Goal: Information Seeking & Learning: Find specific fact

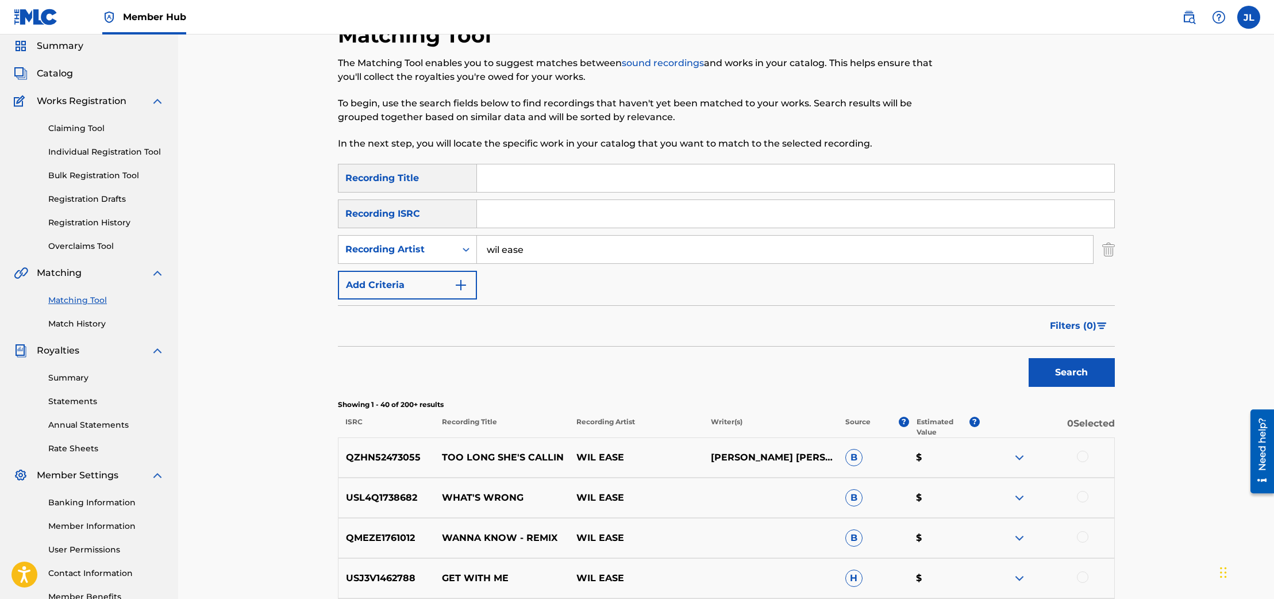
click at [533, 247] on input "wil ease" at bounding box center [785, 250] width 616 height 28
drag, startPoint x: 530, startPoint y: 247, endPoint x: 510, endPoint y: 242, distance: 20.6
click at [510, 242] on input "wil ease" at bounding box center [785, 250] width 616 height 28
click at [523, 245] on input "wil ease" at bounding box center [785, 250] width 616 height 28
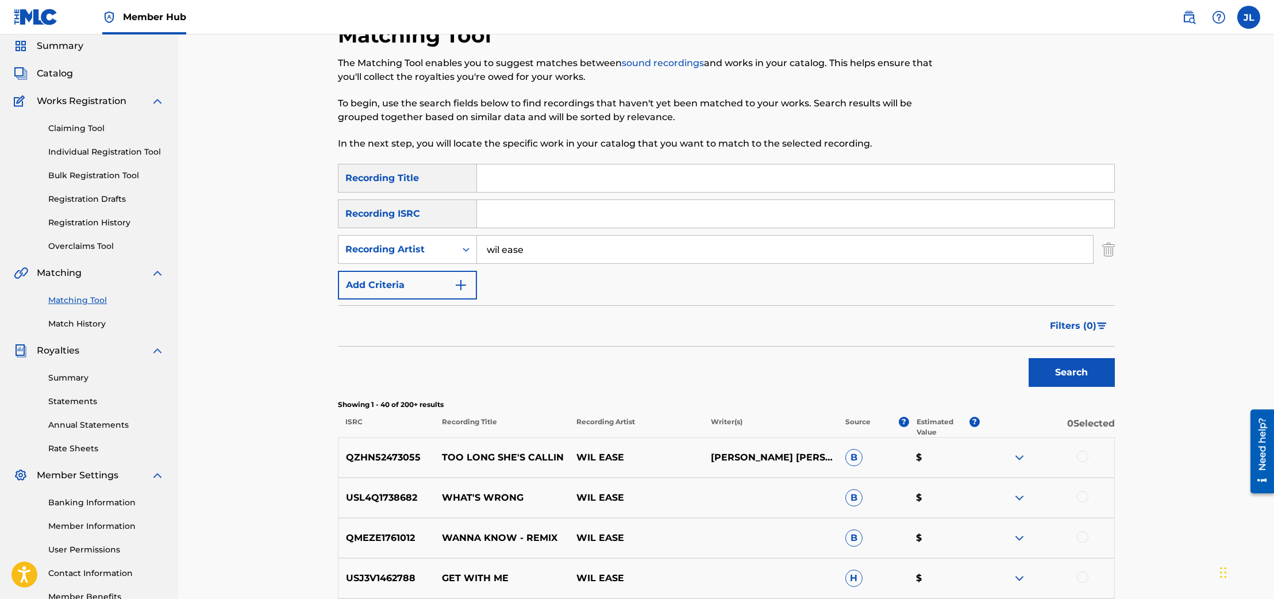
drag, startPoint x: 533, startPoint y: 242, endPoint x: 547, endPoint y: 247, distance: 14.5
click at [547, 247] on input "wil ease" at bounding box center [785, 250] width 616 height 28
type input "[PERSON_NAME]"
click at [1029, 358] on button "Search" at bounding box center [1072, 372] width 86 height 29
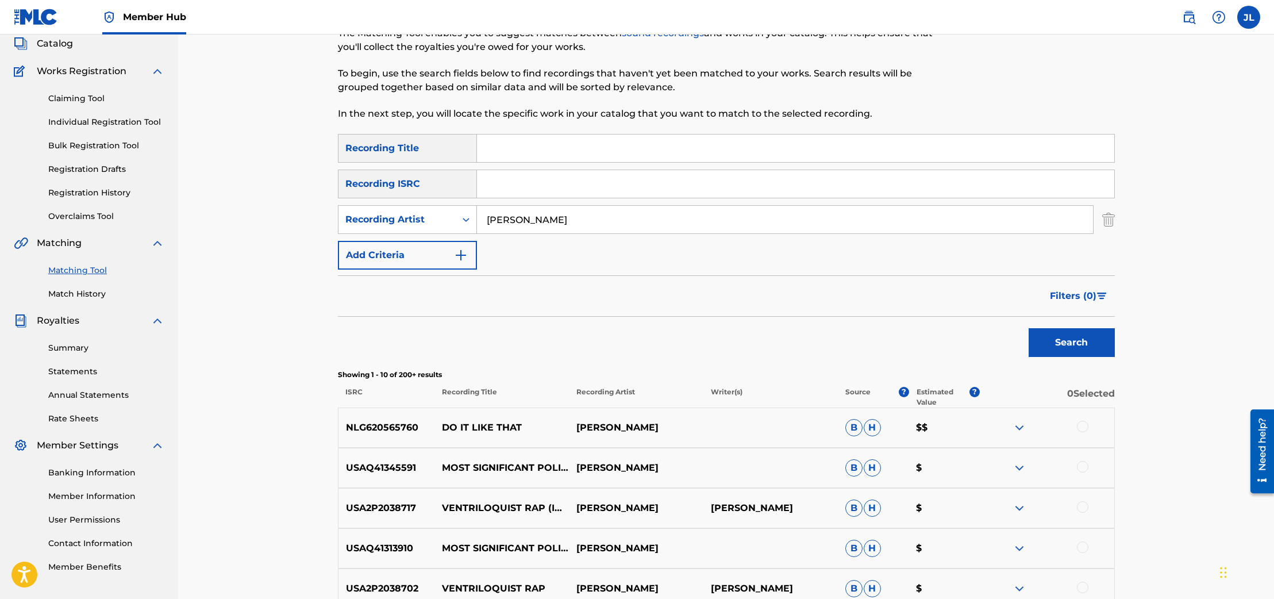
scroll to position [71, 0]
click at [540, 149] on input "Search Form" at bounding box center [795, 148] width 637 height 28
type input "wrong places"
click at [1029, 328] on button "Search" at bounding box center [1072, 342] width 86 height 29
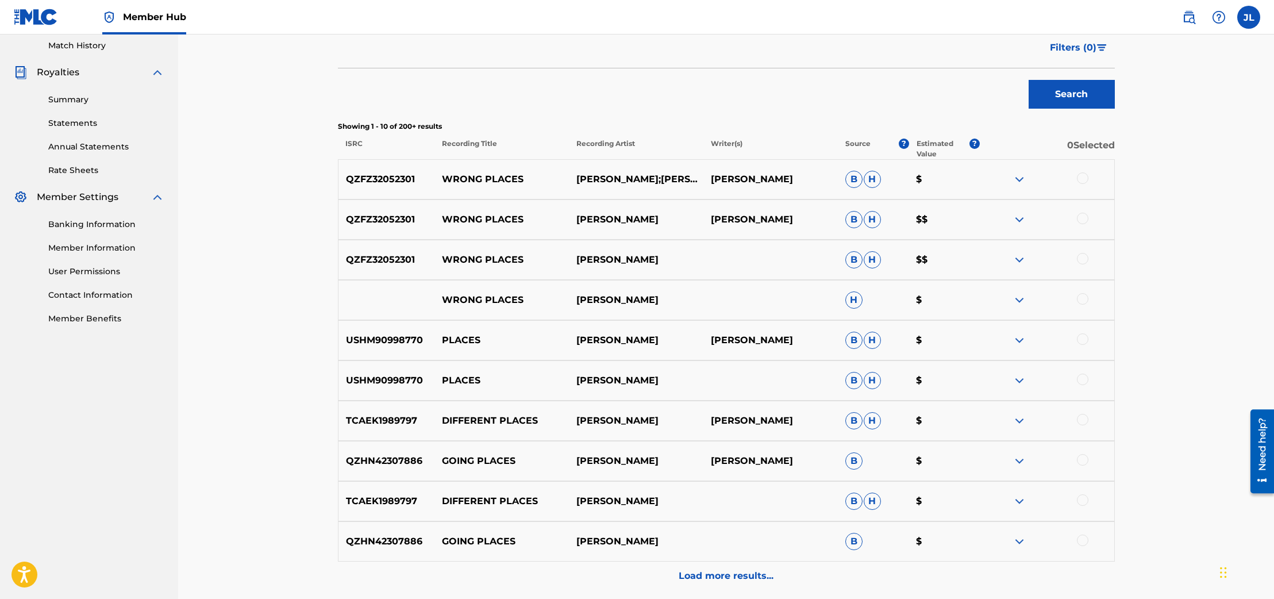
scroll to position [412, 0]
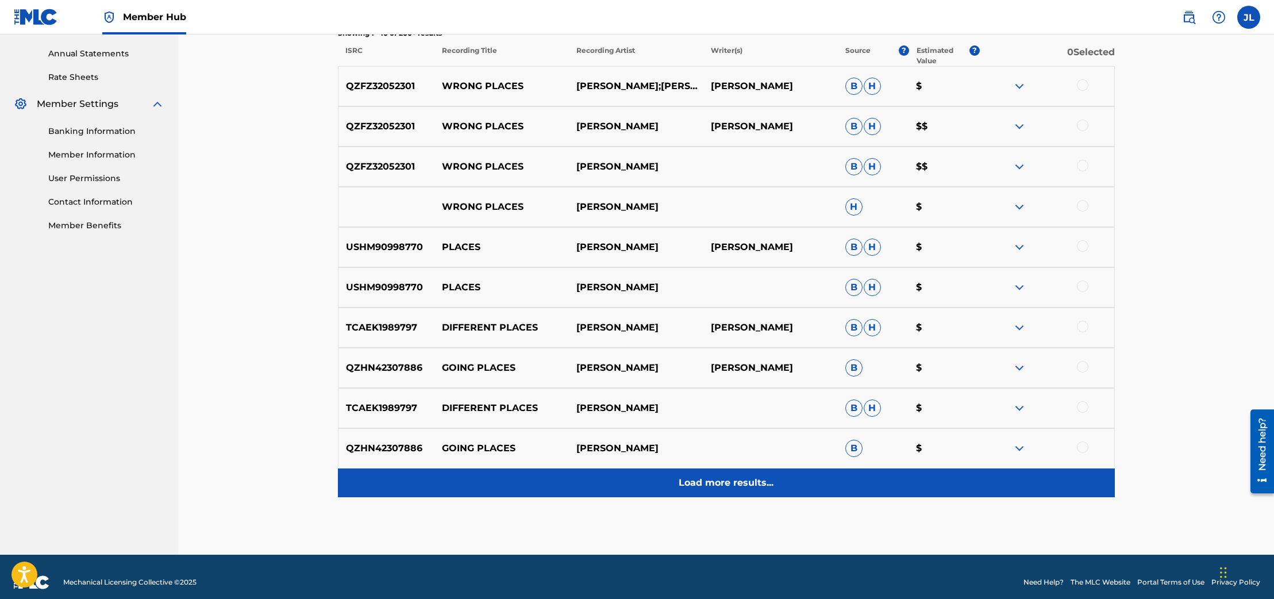
click at [743, 470] on div "Load more results..." at bounding box center [726, 482] width 777 height 29
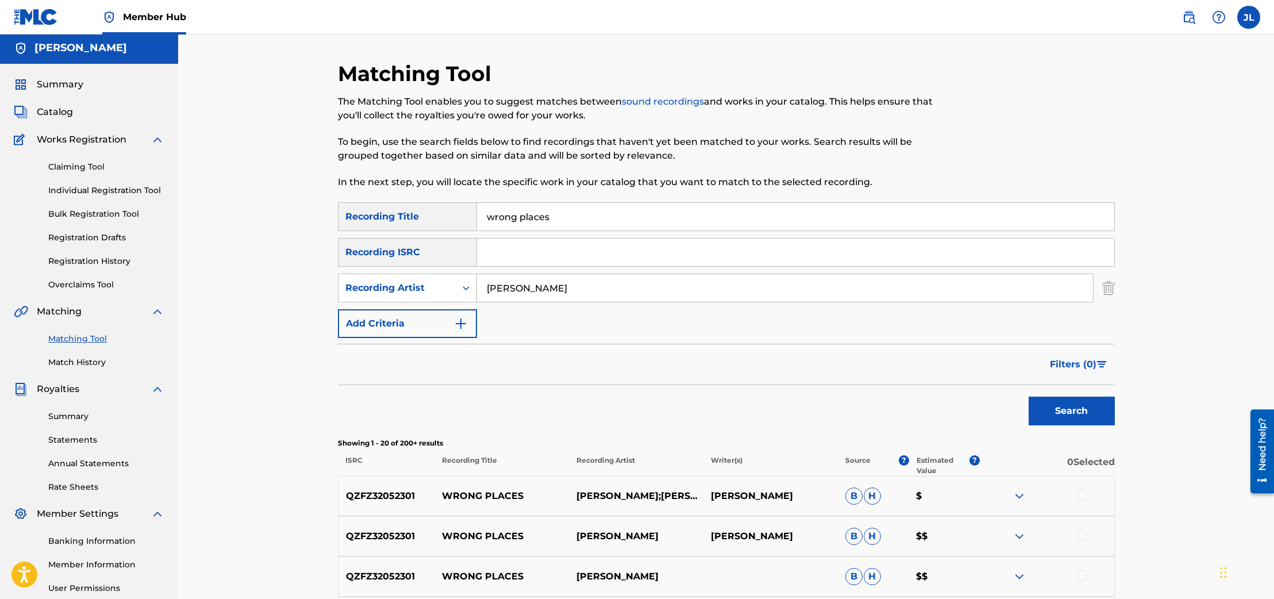
scroll to position [0, 0]
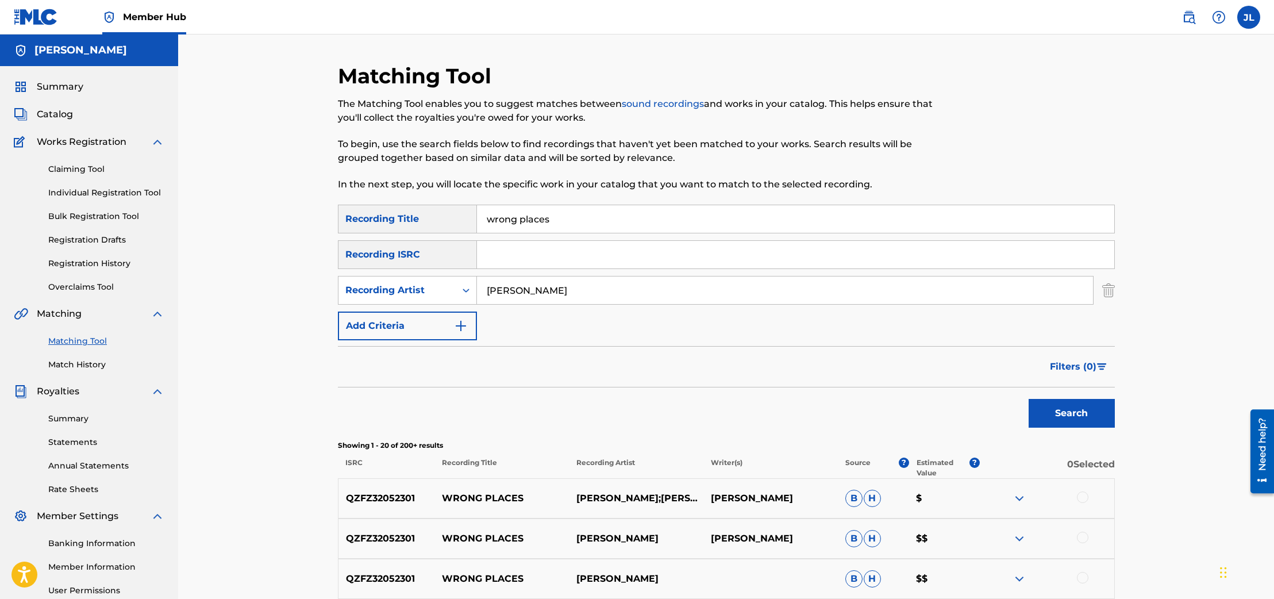
click at [92, 162] on div "Claiming Tool Individual Registration Tool Bulk Registration Tool Registration …" at bounding box center [89, 221] width 151 height 144
click at [94, 165] on link "Claiming Tool" at bounding box center [106, 169] width 116 height 12
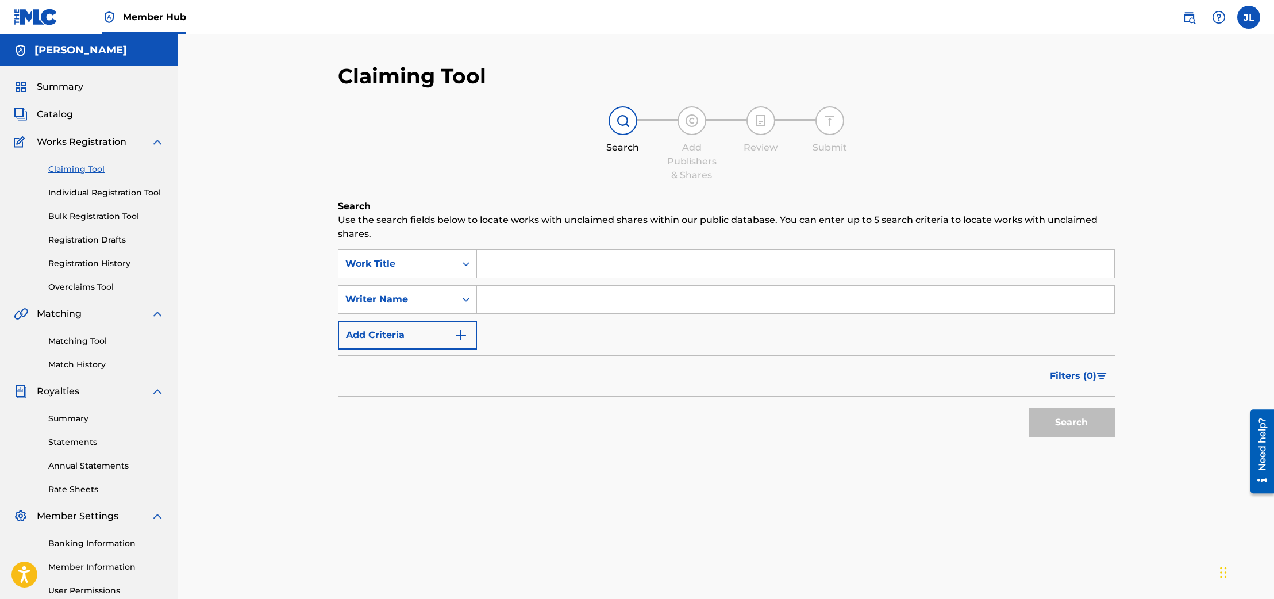
click at [559, 259] on input "Search Form" at bounding box center [795, 264] width 637 height 28
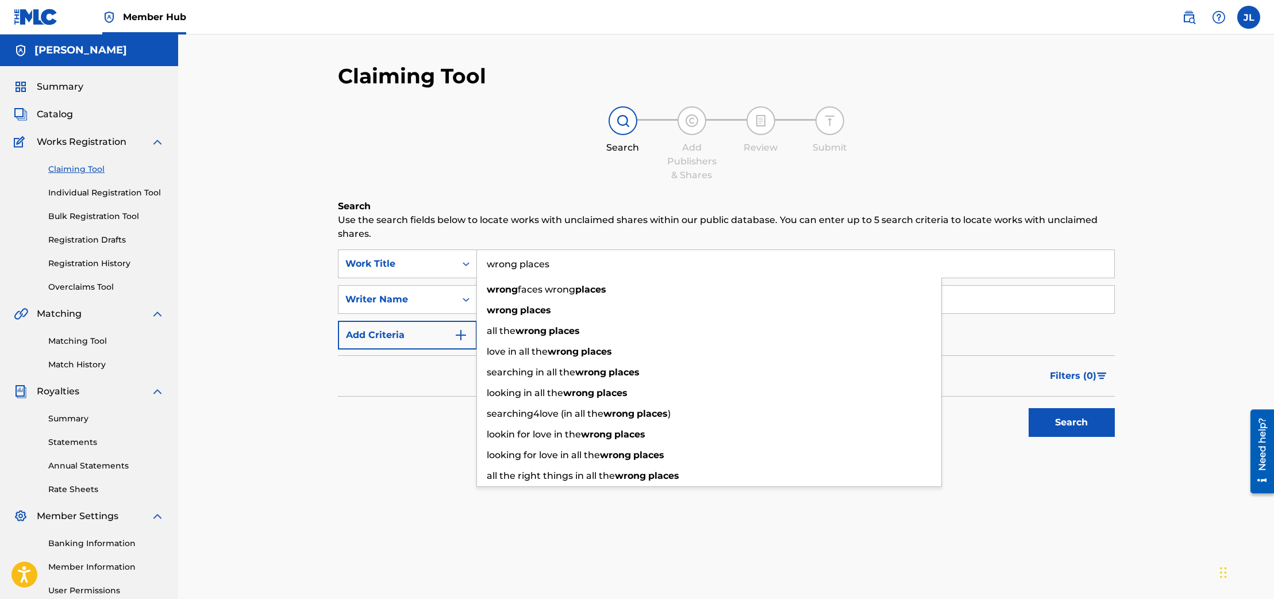
type input "wrong places"
click at [1029, 408] on button "Search" at bounding box center [1072, 422] width 86 height 29
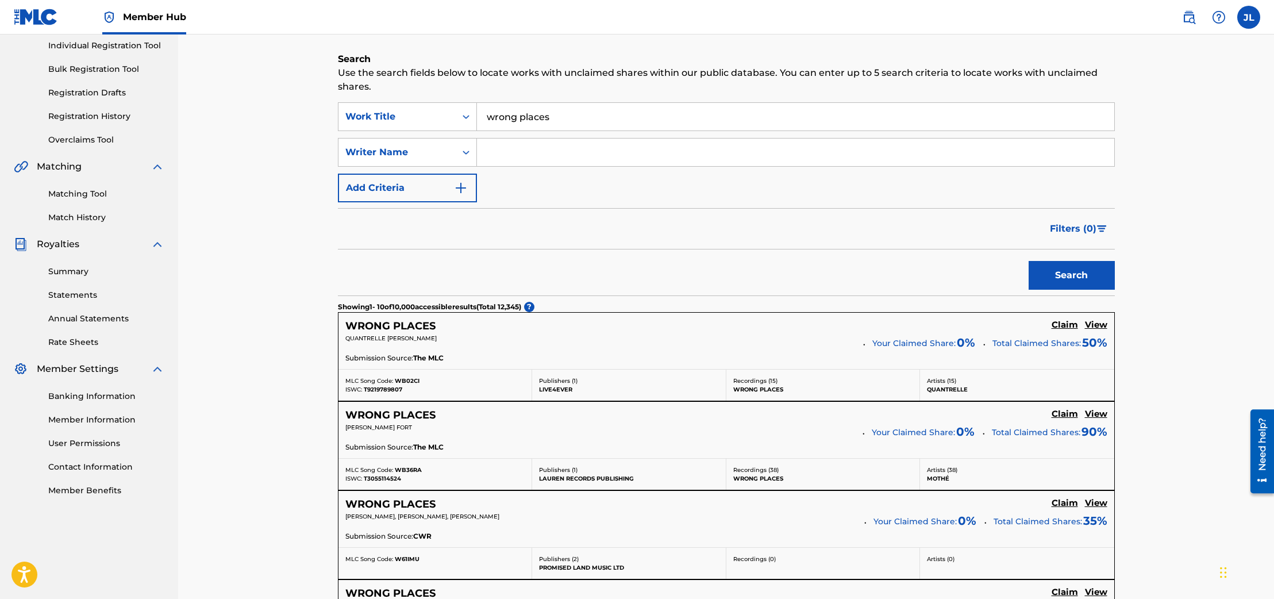
scroll to position [147, 0]
click at [469, 178] on button "Add Criteria" at bounding box center [407, 188] width 139 height 29
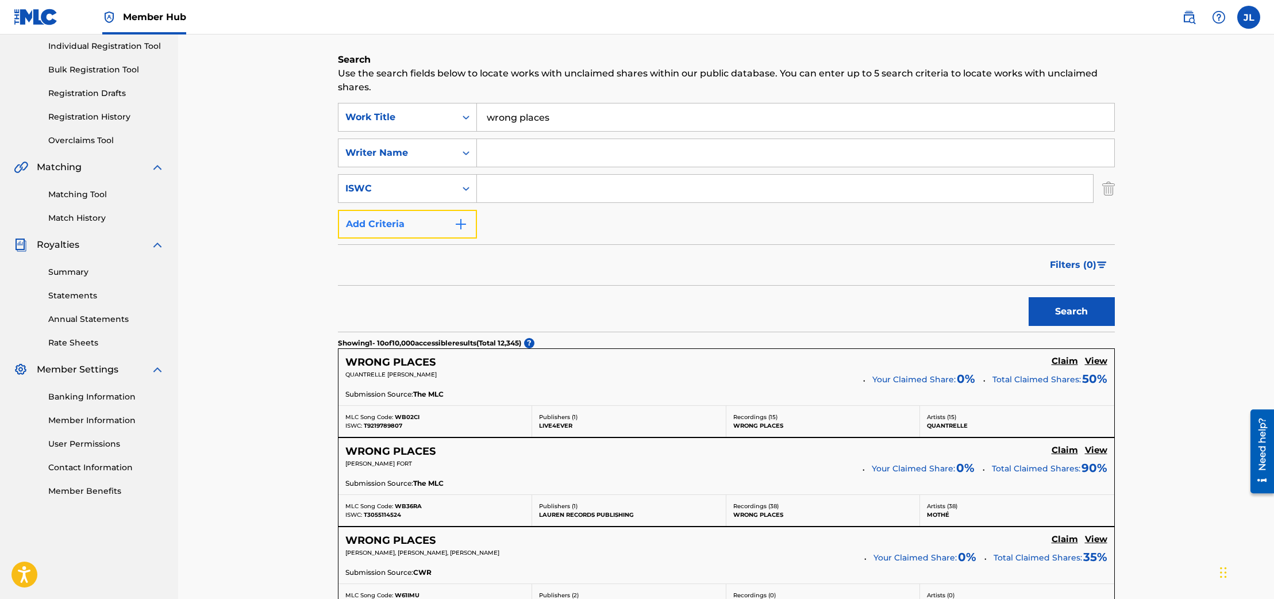
click at [459, 226] on img "Search Form" at bounding box center [461, 224] width 14 height 14
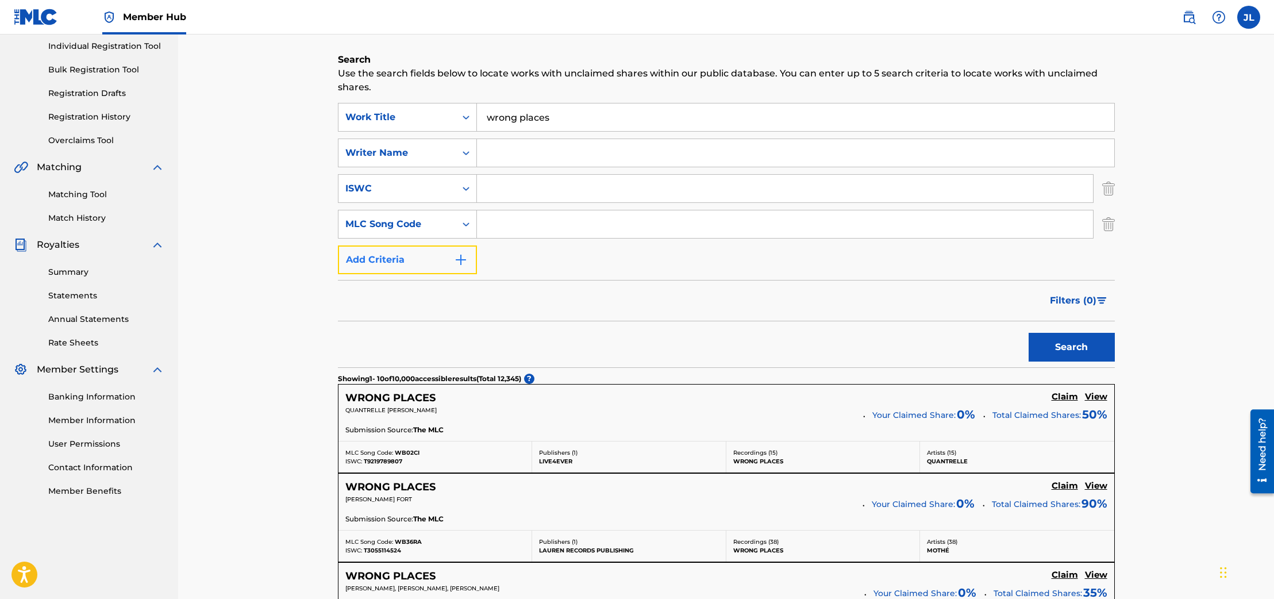
click at [446, 252] on button "Add Criteria" at bounding box center [407, 259] width 139 height 29
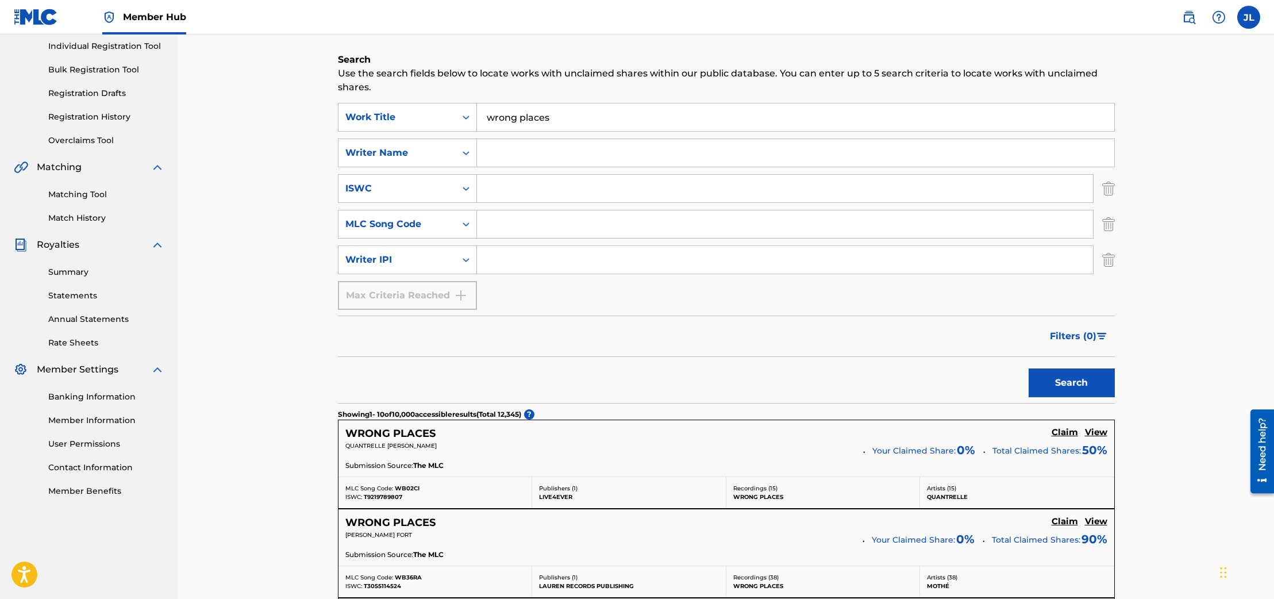
click at [536, 248] on input "Search Form" at bounding box center [785, 260] width 616 height 28
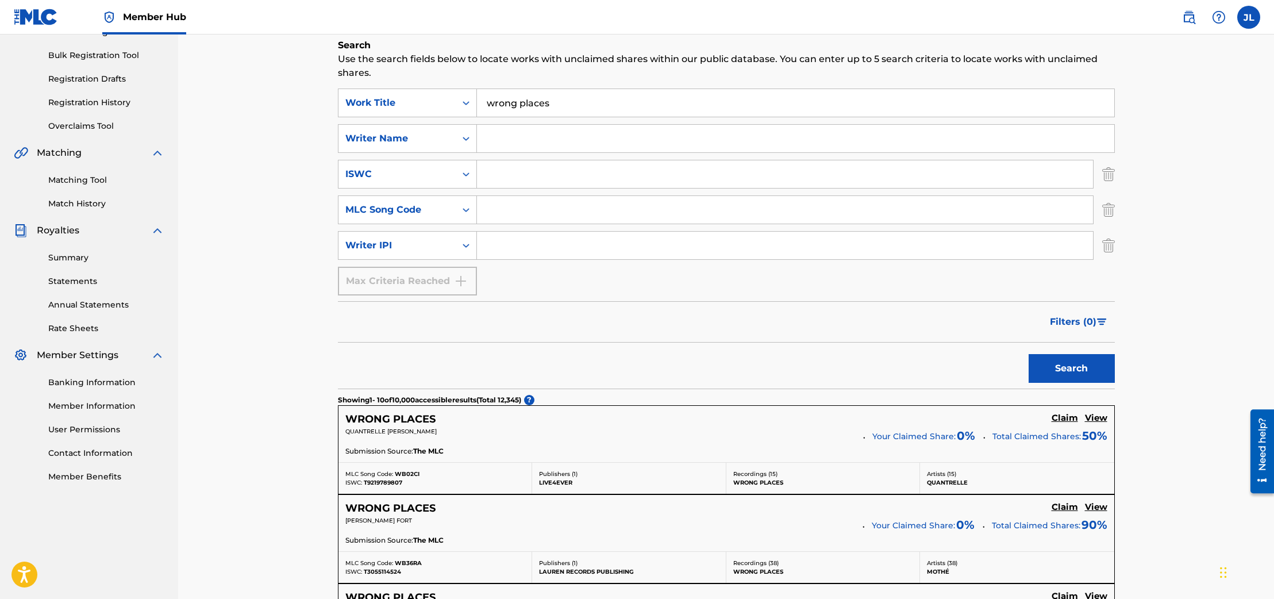
scroll to position [158, 0]
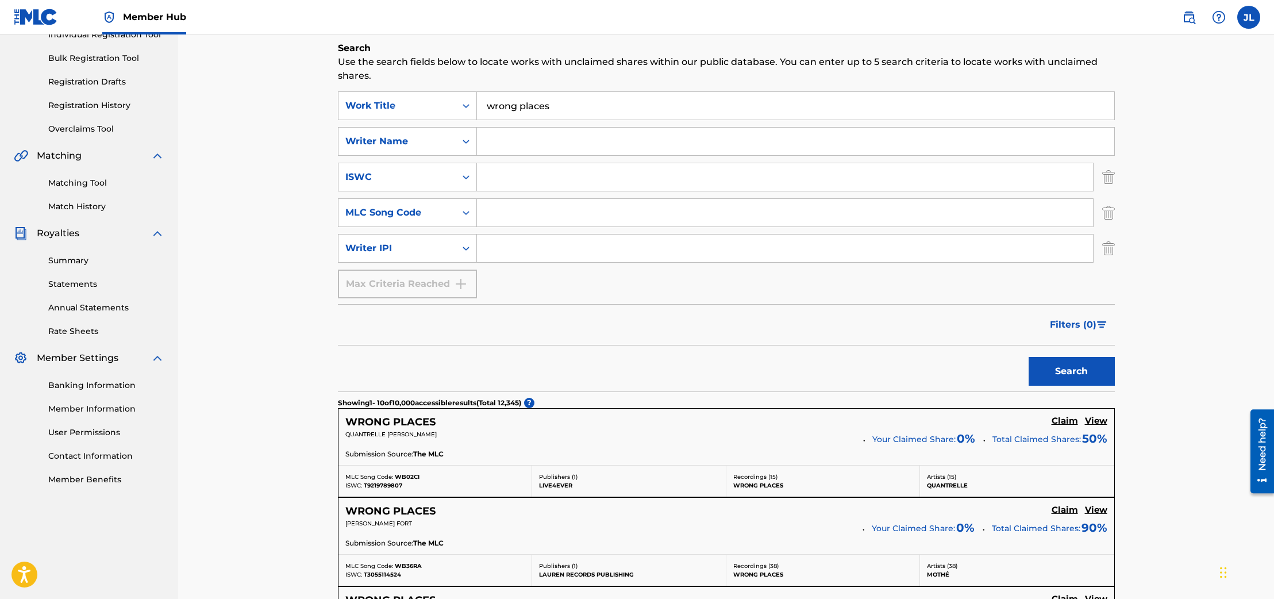
click at [508, 137] on input "Search Form" at bounding box center [795, 142] width 637 height 28
click at [1029, 357] on button "Search" at bounding box center [1072, 371] width 86 height 29
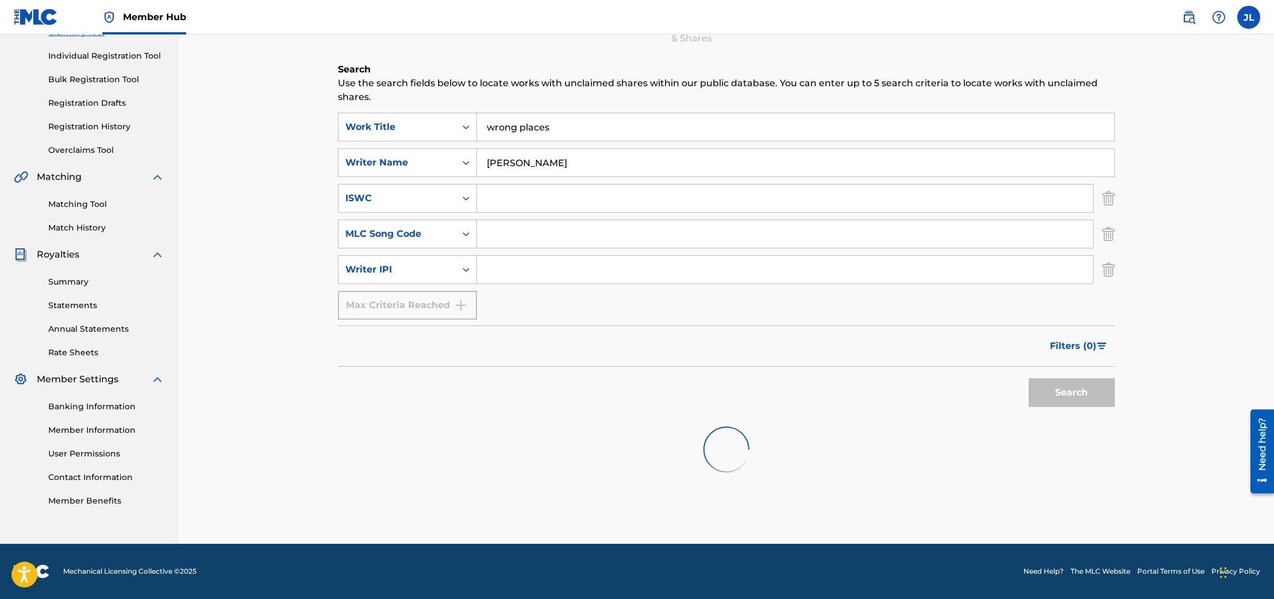
scroll to position [114, 0]
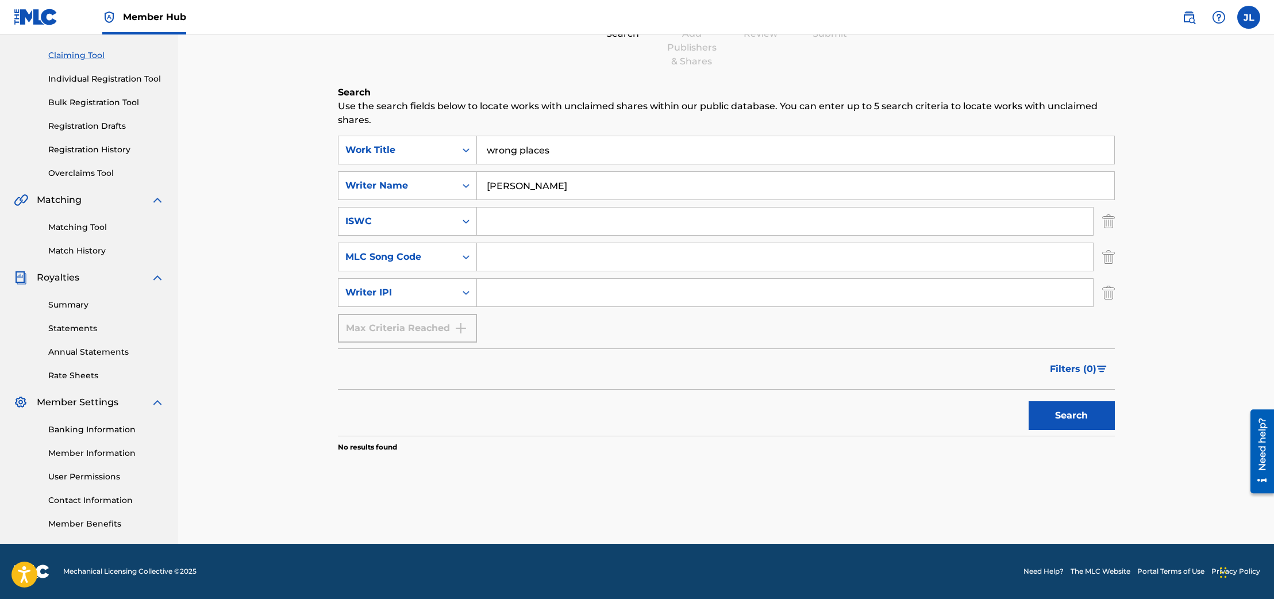
click at [514, 182] on input "[PERSON_NAME]" at bounding box center [795, 186] width 637 height 28
type input "[PERSON_NAME] [PERSON_NAME]"
click at [1029, 401] on button "Search" at bounding box center [1072, 415] width 86 height 29
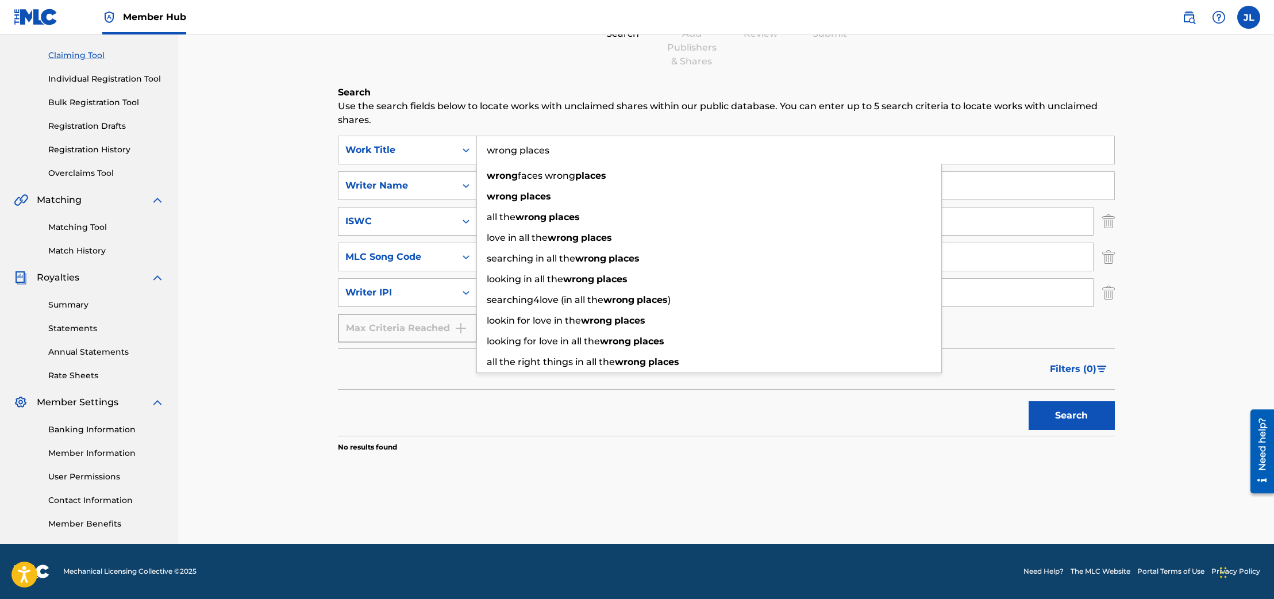
drag, startPoint x: 545, startPoint y: 139, endPoint x: 580, endPoint y: 156, distance: 38.5
click at [580, 156] on input "wrong places" at bounding box center [795, 150] width 637 height 28
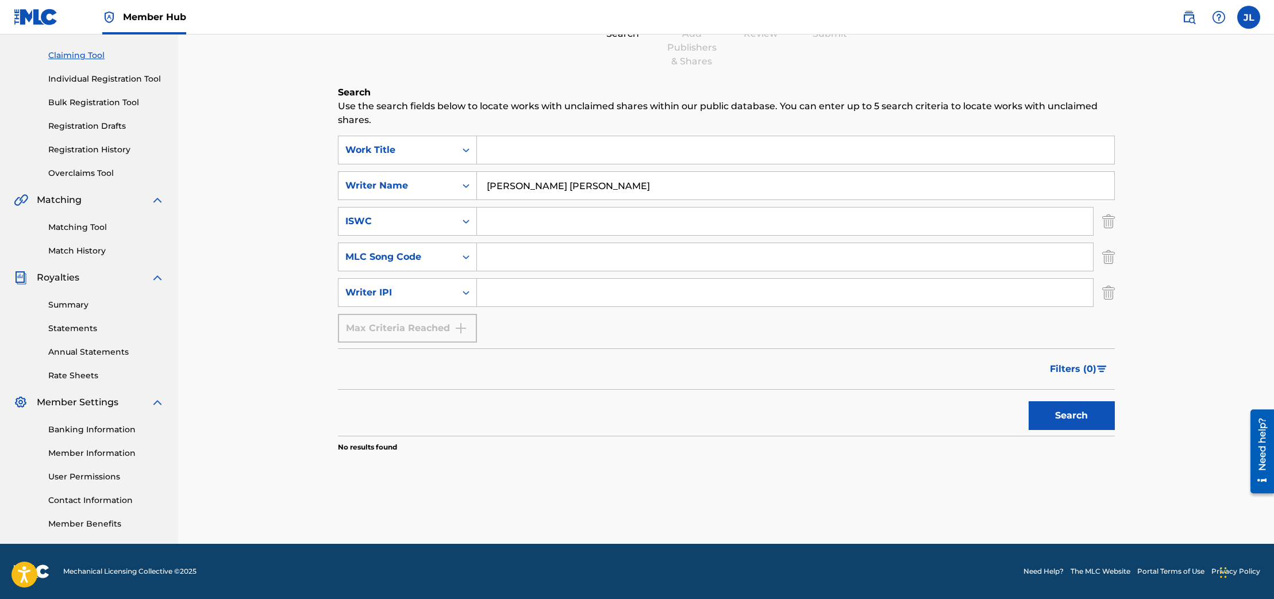
click at [1029, 401] on button "Search" at bounding box center [1072, 415] width 86 height 29
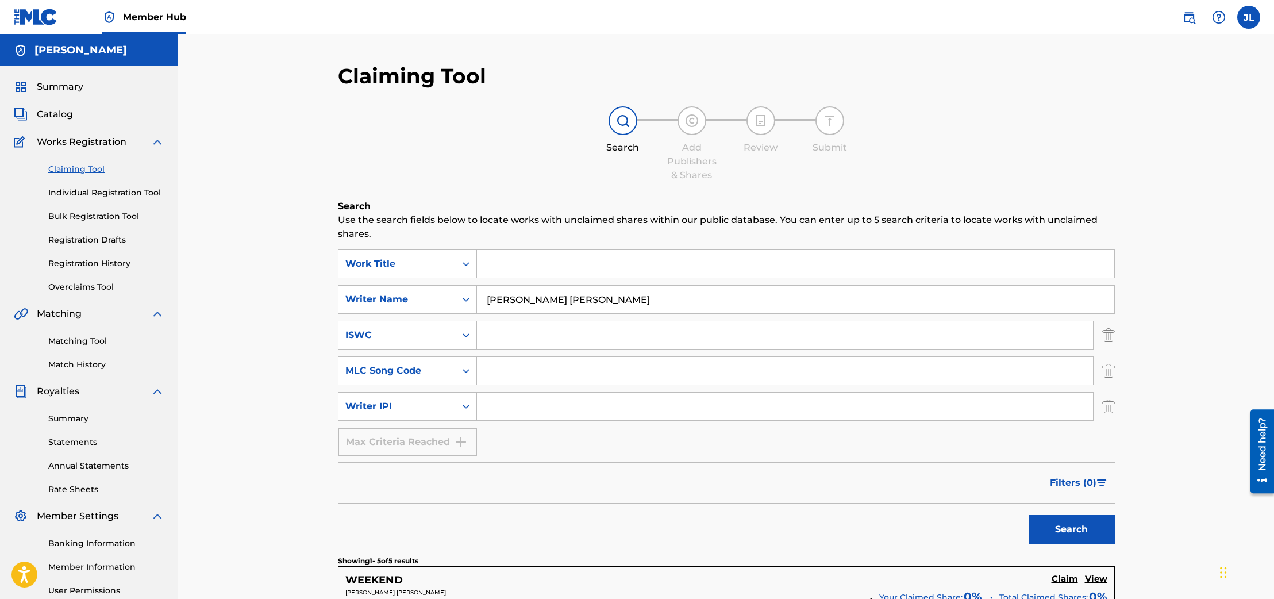
scroll to position [0, 0]
paste input "737488598"
type input "737488598"
click at [1059, 525] on button "Search" at bounding box center [1072, 529] width 86 height 29
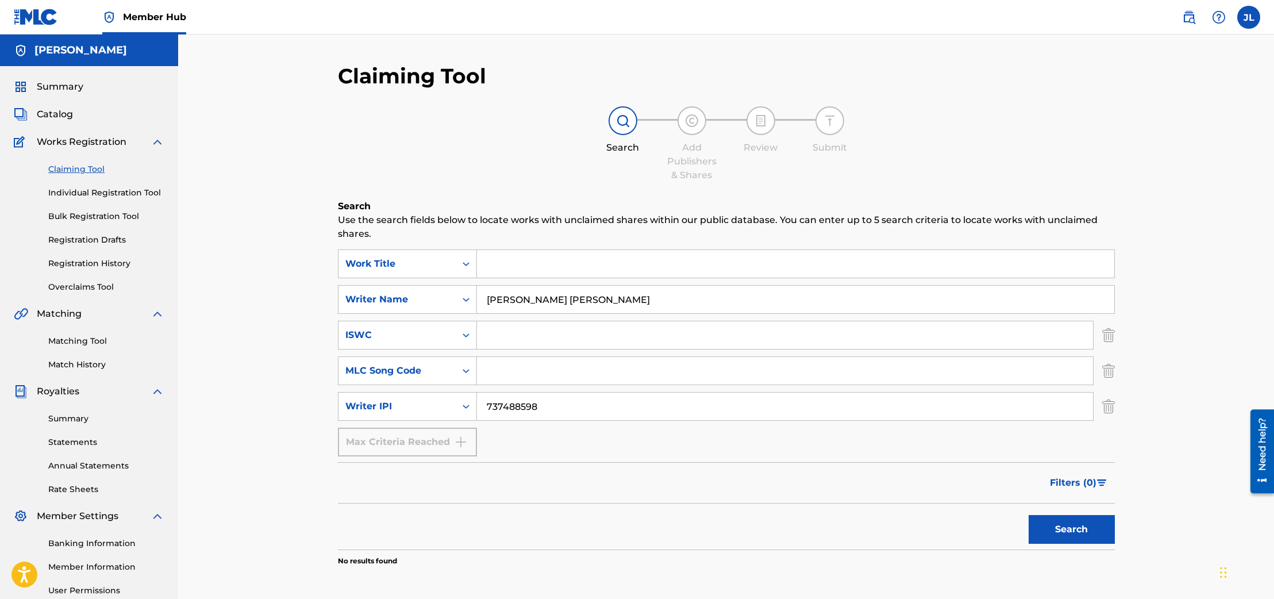
click at [585, 299] on input "[PERSON_NAME] [PERSON_NAME]" at bounding box center [795, 300] width 637 height 28
type input "w"
click at [1029, 515] on button "Search" at bounding box center [1072, 529] width 86 height 29
click at [64, 332] on div "Matching Tool Match History" at bounding box center [89, 346] width 151 height 50
click at [66, 336] on link "Matching Tool" at bounding box center [106, 341] width 116 height 12
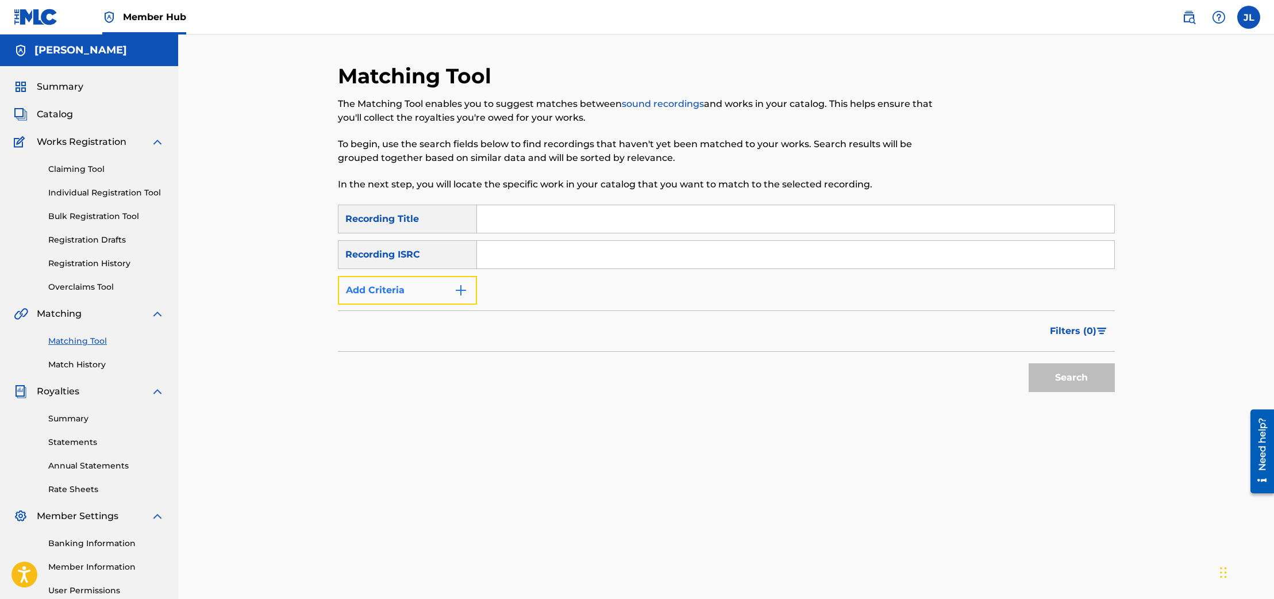
click at [460, 289] on img "Search Form" at bounding box center [461, 290] width 14 height 14
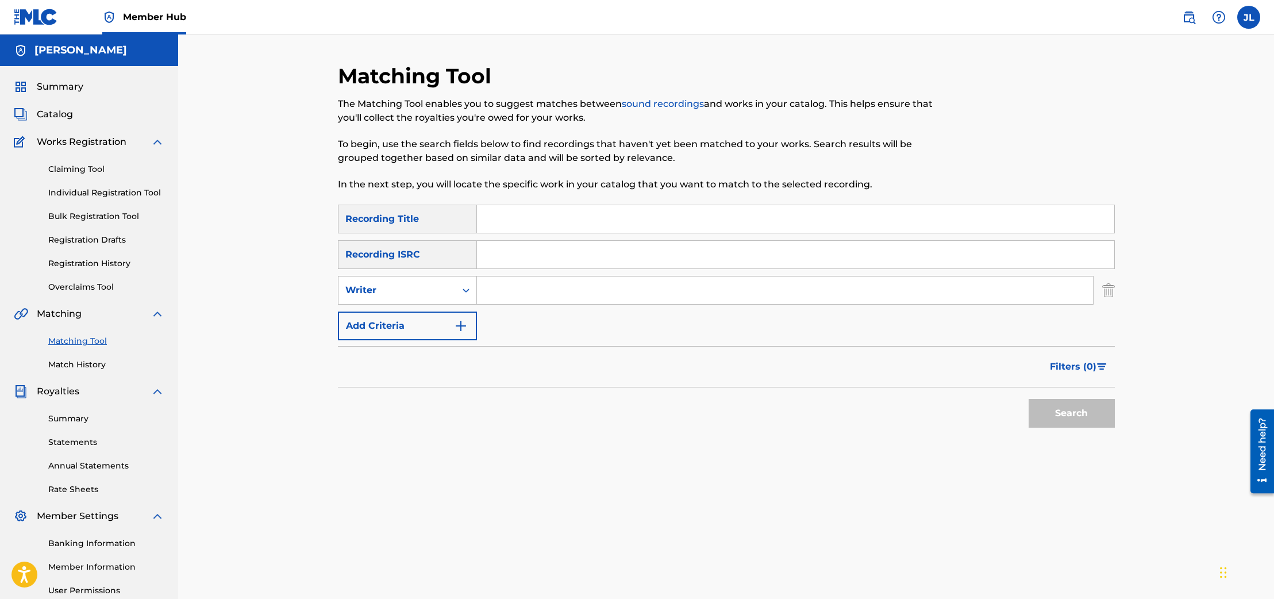
click at [505, 286] on input "Search Form" at bounding box center [785, 290] width 616 height 28
type input "wil ease"
click at [1029, 399] on button "Search" at bounding box center [1072, 413] width 86 height 29
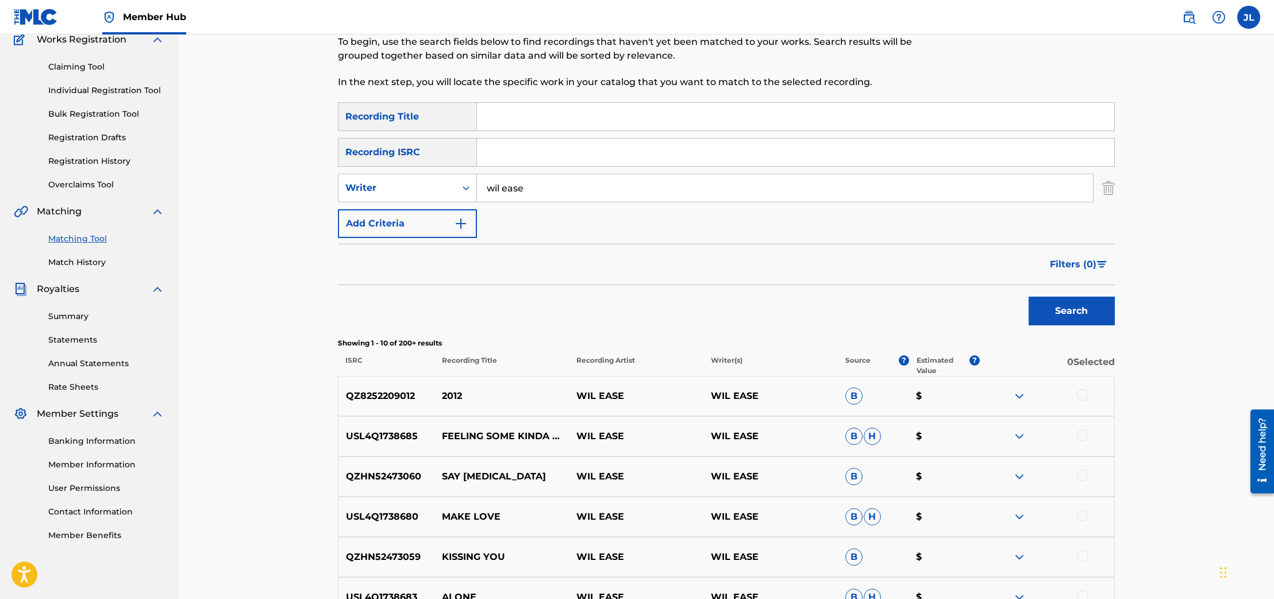
scroll to position [56, 0]
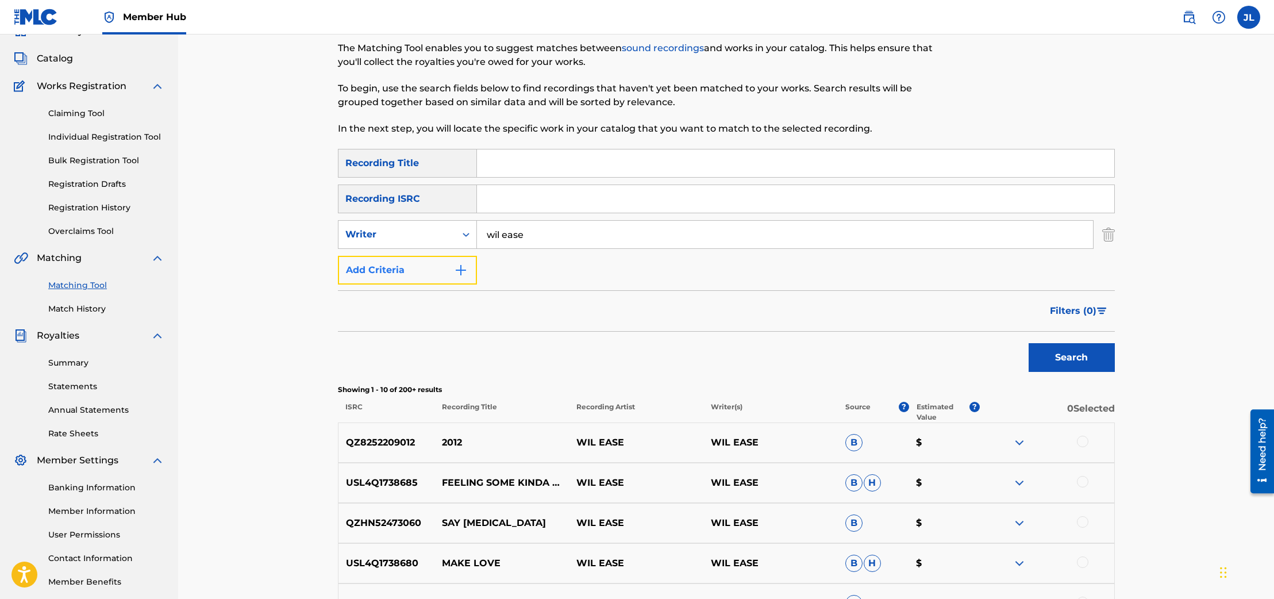
click at [455, 264] on img "Search Form" at bounding box center [461, 270] width 14 height 14
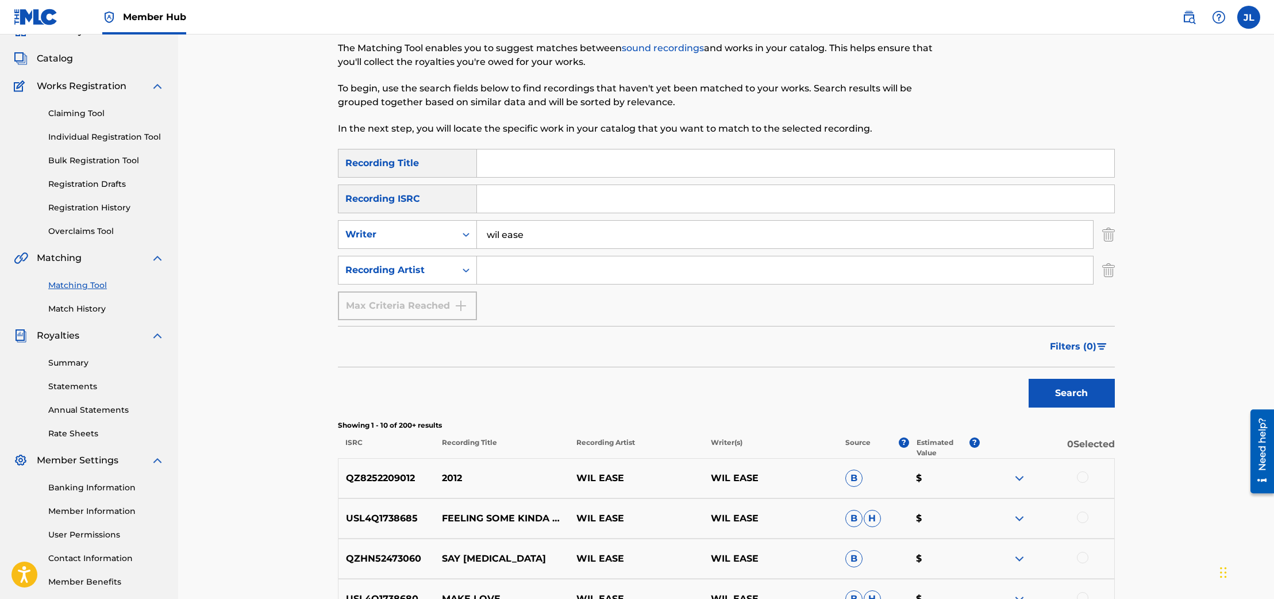
click at [499, 267] on input "Search Form" at bounding box center [785, 270] width 616 height 28
type input "wil ease"
click at [1029, 379] on button "Search" at bounding box center [1072, 393] width 86 height 29
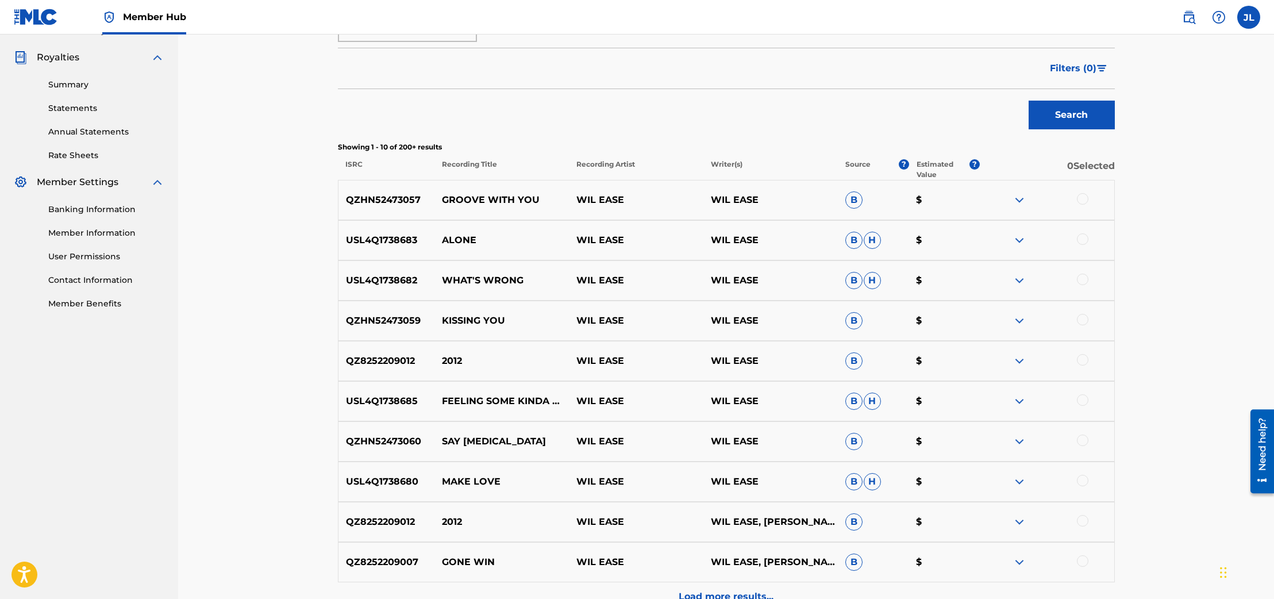
scroll to position [103, 0]
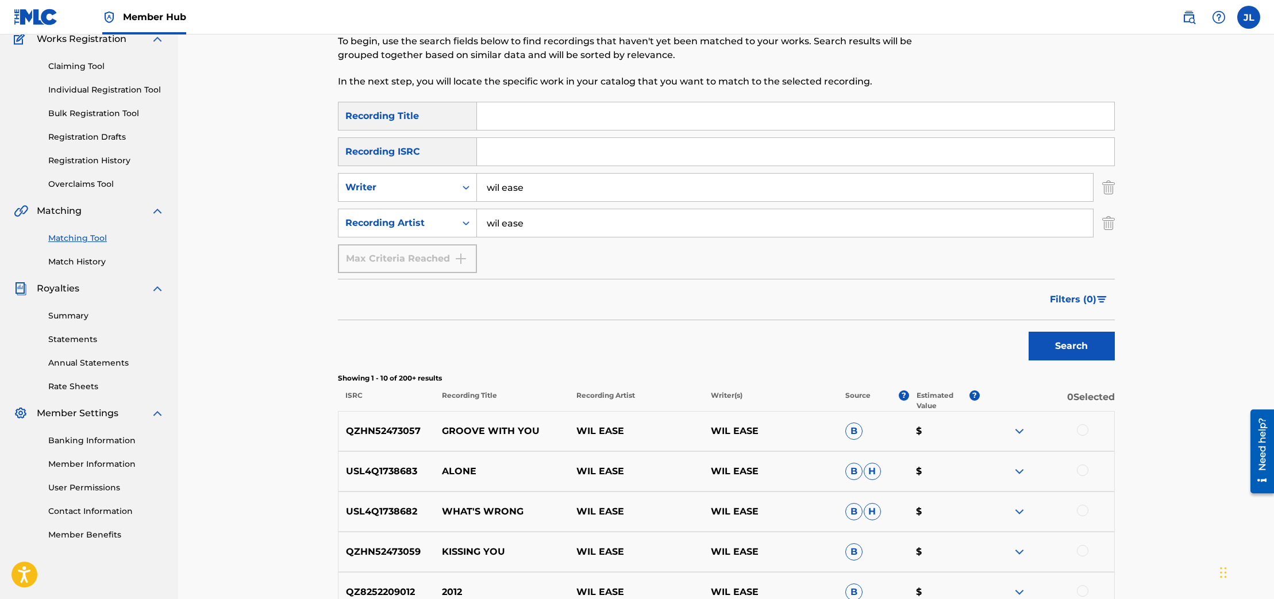
click at [517, 127] on input "Search Form" at bounding box center [795, 116] width 637 height 28
type input "wrong places"
click at [523, 163] on input "Search Form" at bounding box center [795, 152] width 637 height 28
click at [471, 150] on div "Recording ISRC" at bounding box center [407, 151] width 139 height 29
click at [87, 60] on link "Claiming Tool" at bounding box center [106, 66] width 116 height 12
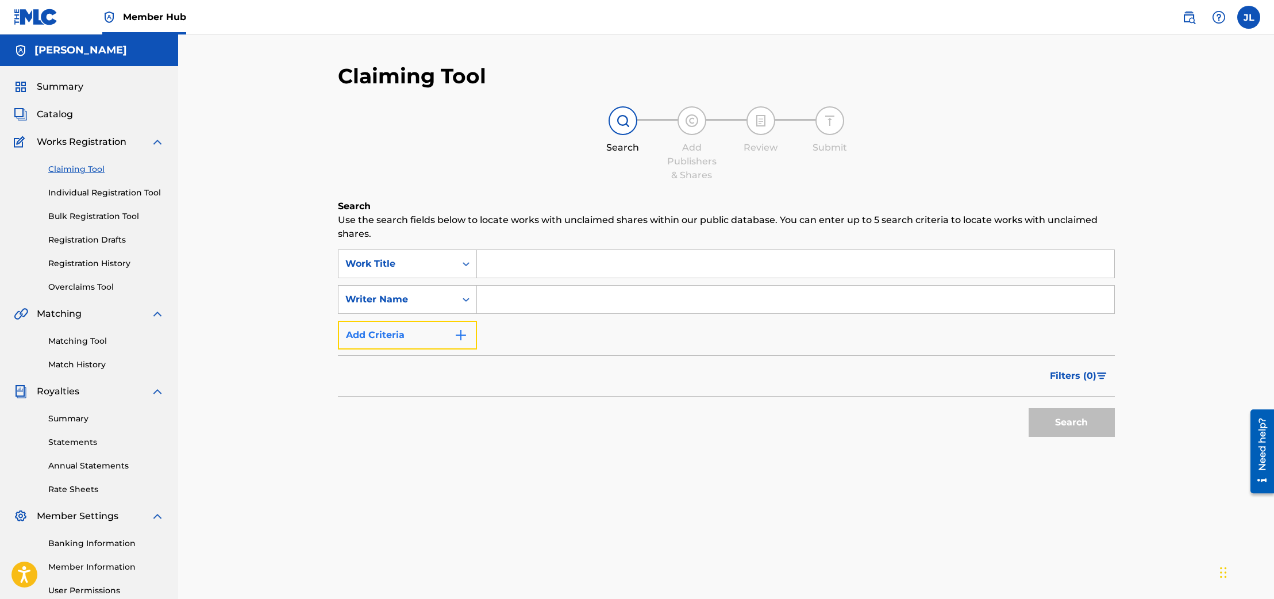
click at [460, 333] on img "Search Form" at bounding box center [461, 335] width 14 height 14
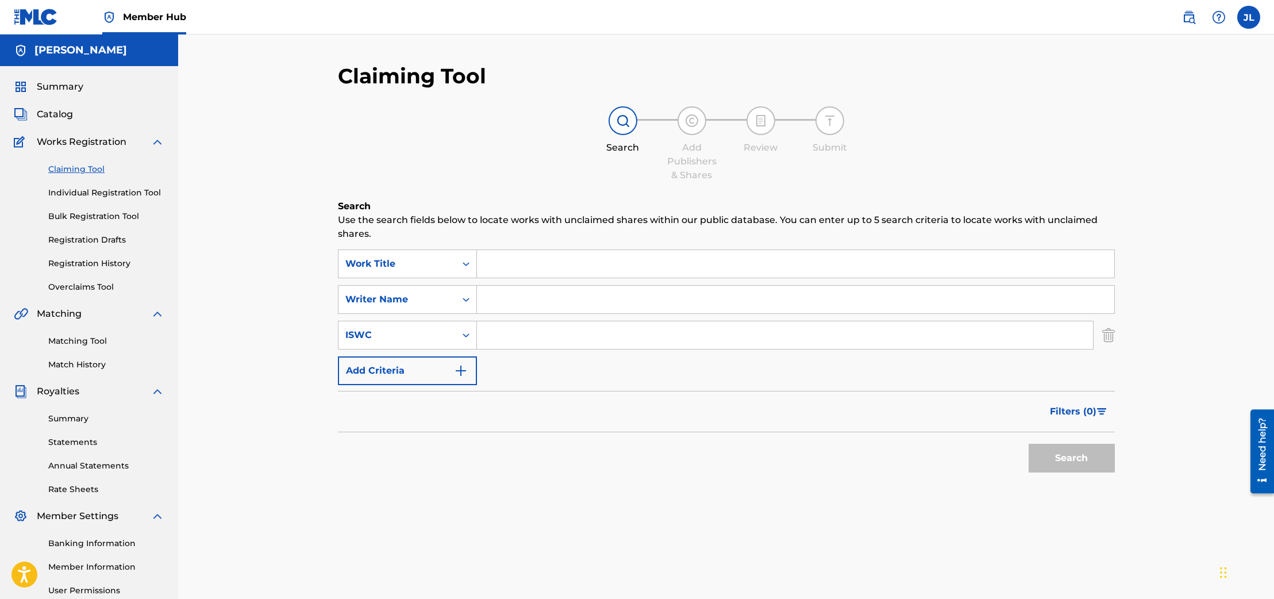
paste input "T3344281698"
type input "T3344281698"
click at [1047, 464] on button "Search" at bounding box center [1072, 458] width 86 height 29
click at [51, 103] on div "Summary Catalog Works Registration Claiming Tool Individual Registration Tool B…" at bounding box center [89, 361] width 178 height 591
click at [63, 111] on span "Catalog" at bounding box center [55, 114] width 36 height 14
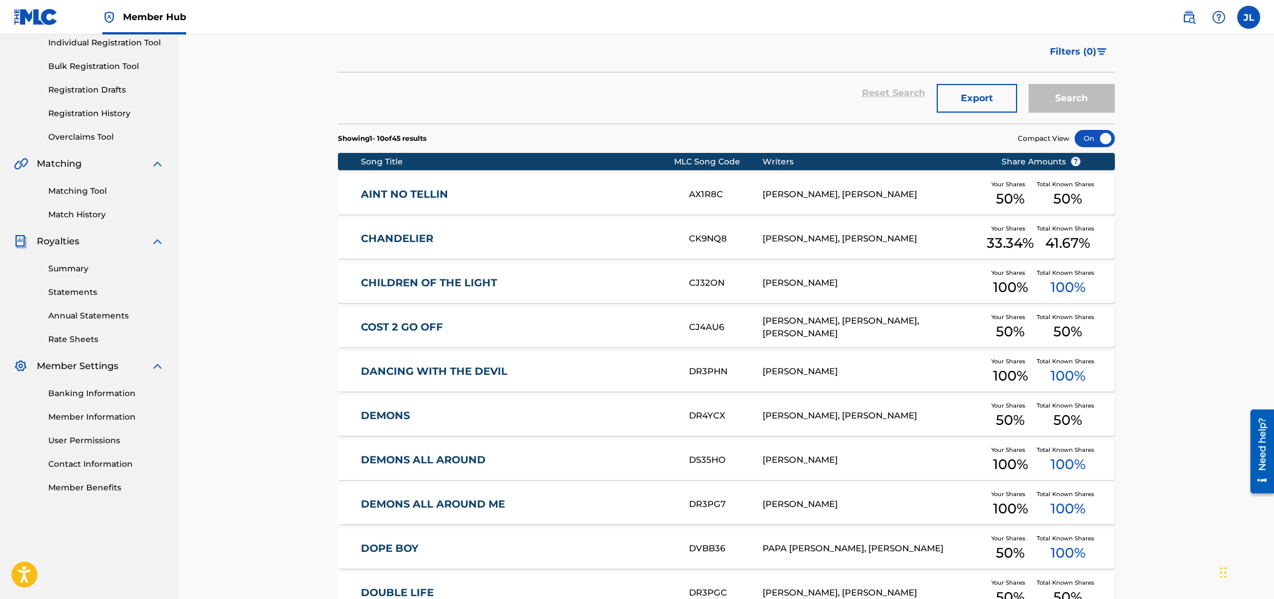
scroll to position [278, 0]
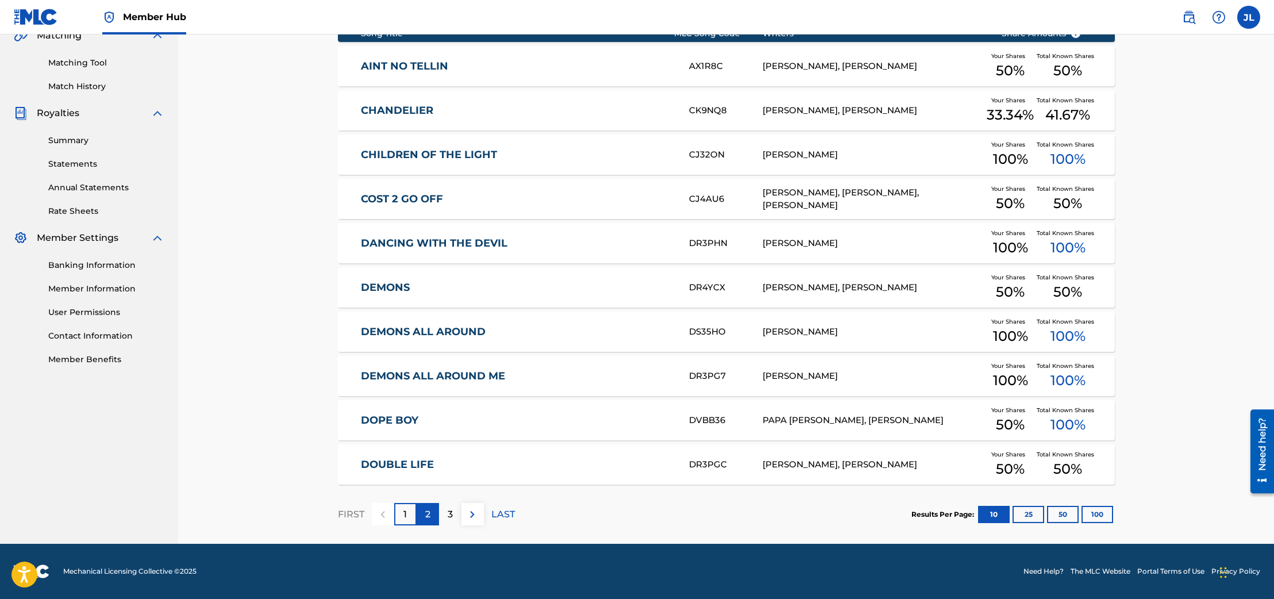
click at [425, 505] on div "2" at bounding box center [428, 514] width 22 height 22
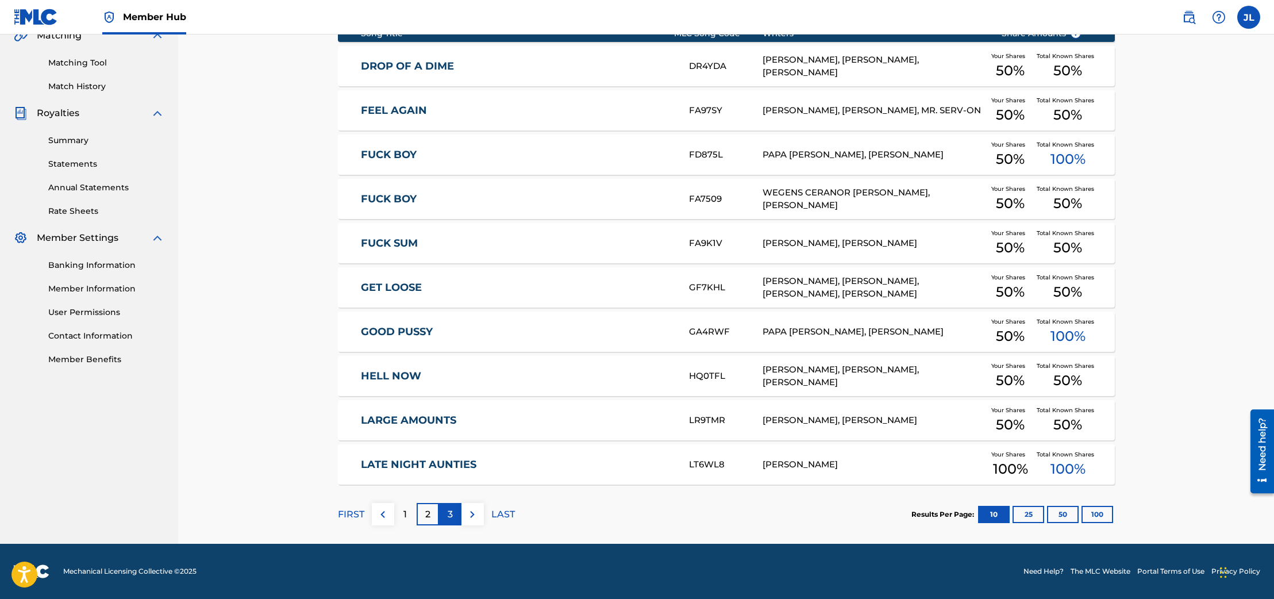
click at [446, 509] on div "3" at bounding box center [450, 514] width 22 height 22
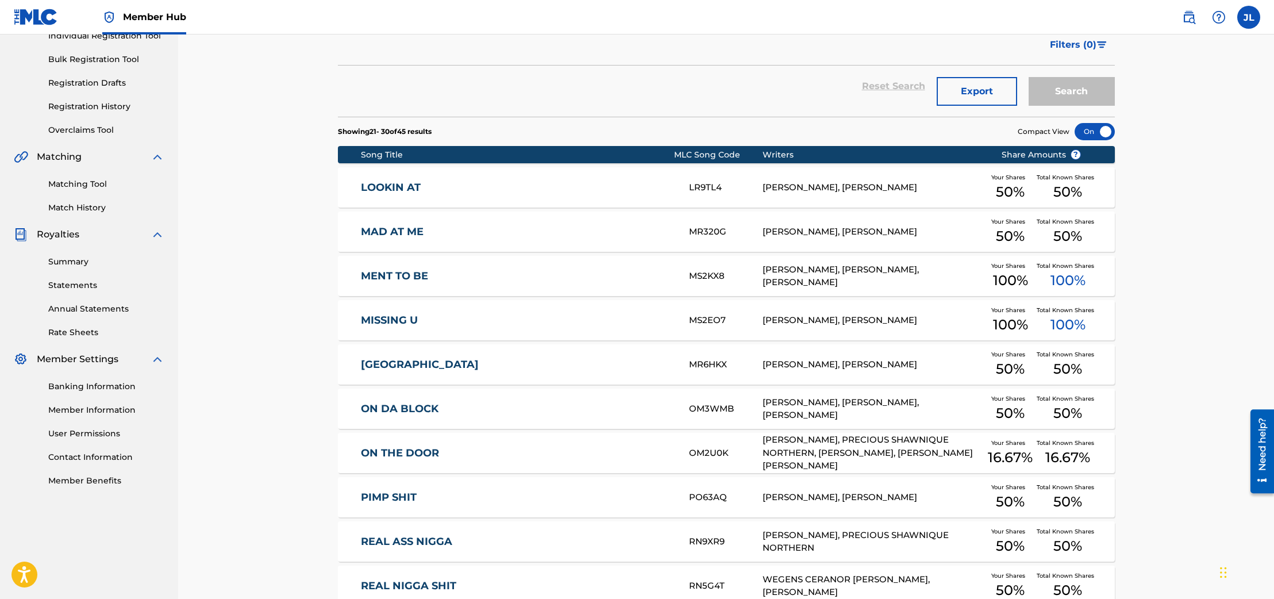
scroll to position [0, 0]
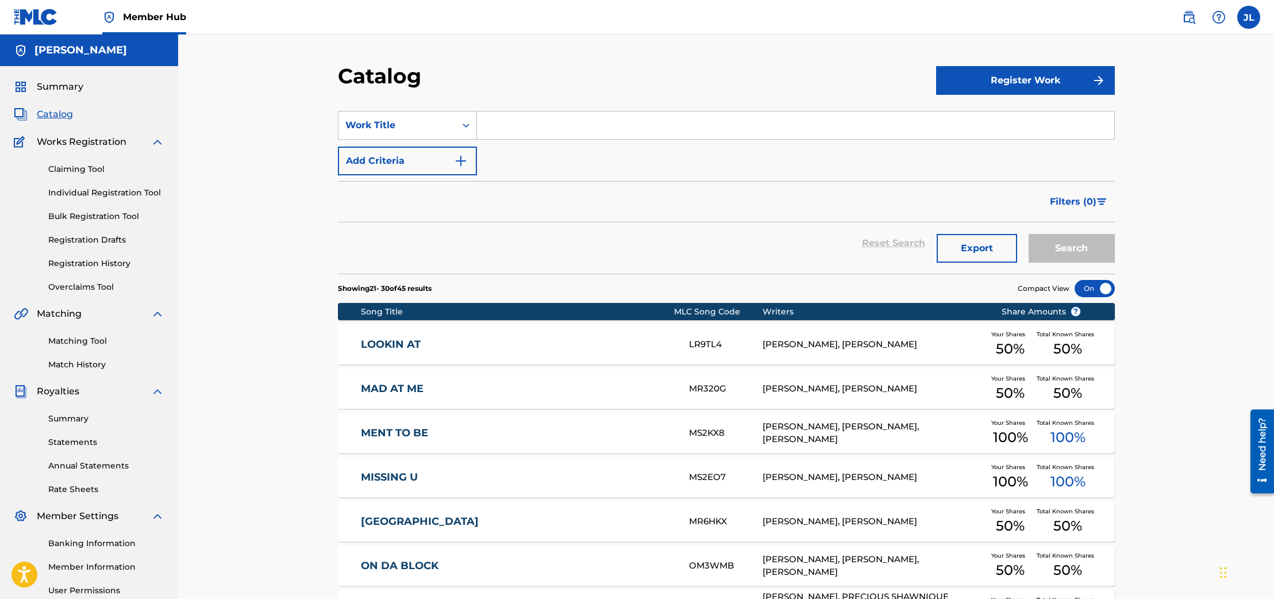
click at [64, 114] on span "Catalog" at bounding box center [55, 114] width 36 height 14
click at [49, 116] on span "Catalog" at bounding box center [55, 114] width 36 height 14
click at [51, 113] on span "Catalog" at bounding box center [55, 114] width 36 height 14
click at [495, 129] on input "Search Form" at bounding box center [795, 125] width 637 height 28
click at [495, 149] on strong "wrong" at bounding box center [502, 150] width 31 height 11
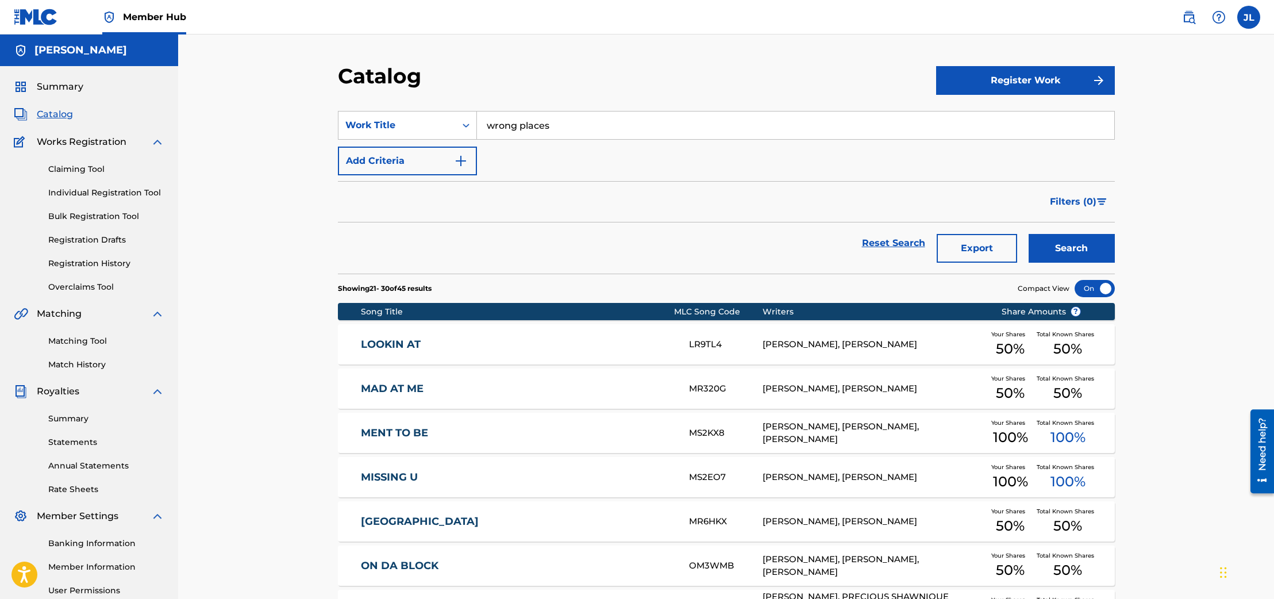
type input "wrong places"
click at [1029, 234] on button "Search" at bounding box center [1072, 248] width 86 height 29
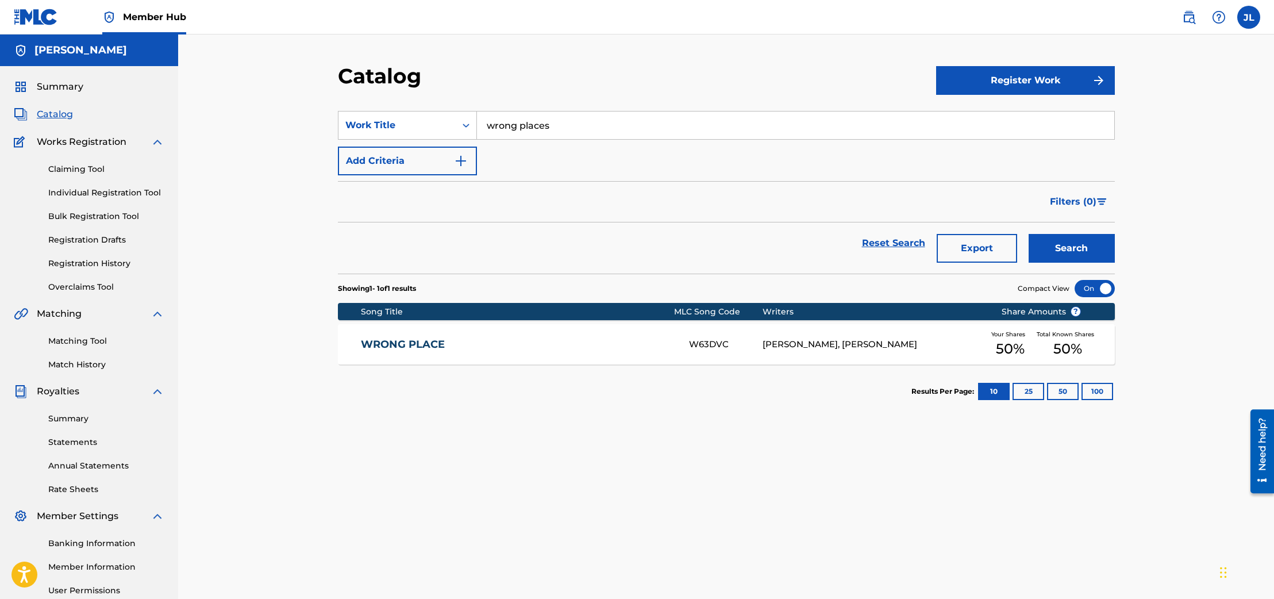
click at [465, 337] on div "WRONG PLACE W63DVC [PERSON_NAME], [PERSON_NAME] Your Shares 50 % Total Known Sh…" at bounding box center [726, 344] width 777 height 40
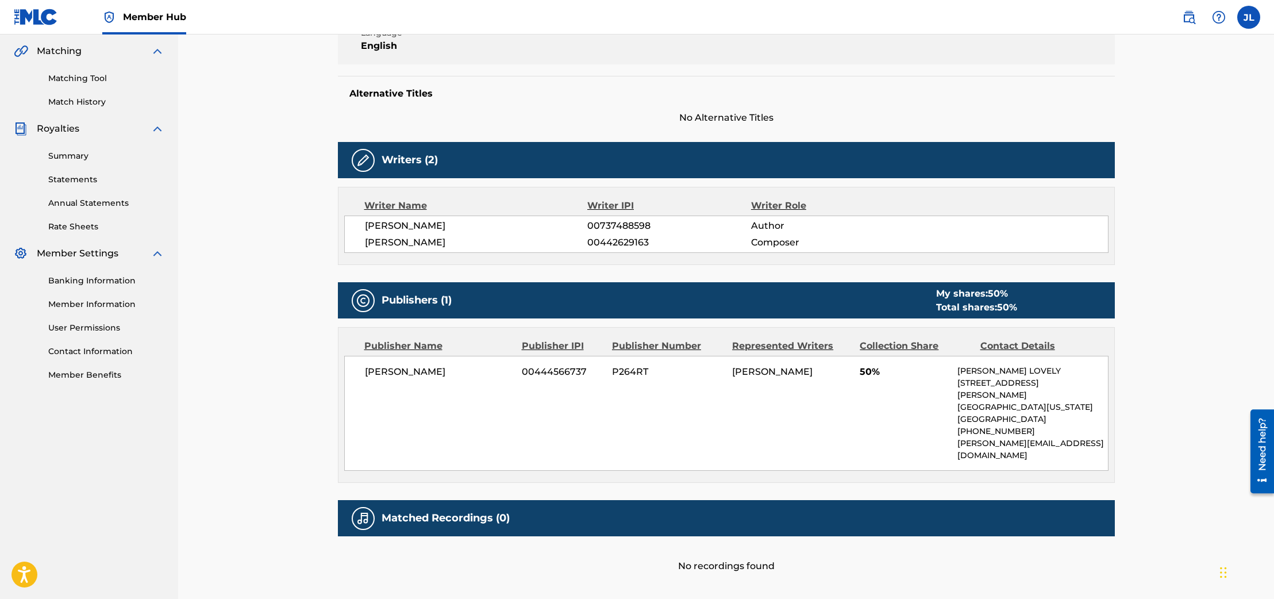
scroll to position [255, 0]
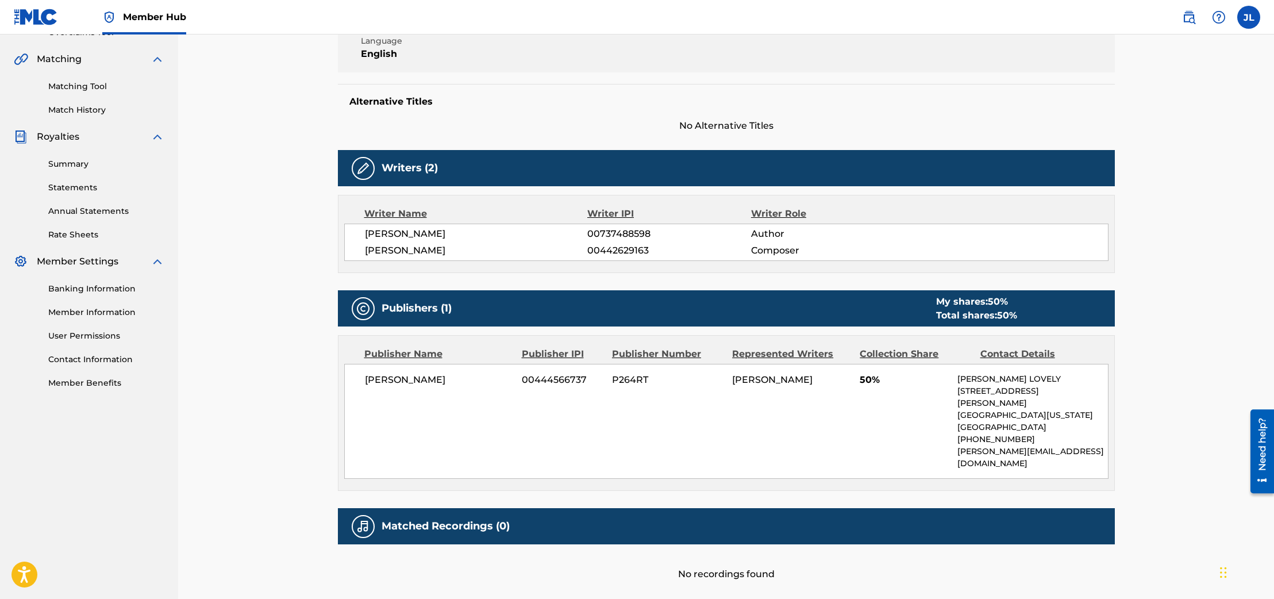
click at [290, 234] on div "< Back to results Edit Last Edited: [DATE] Source: The MLC WRONG PLACE Work Det…" at bounding box center [726, 203] width 1096 height 847
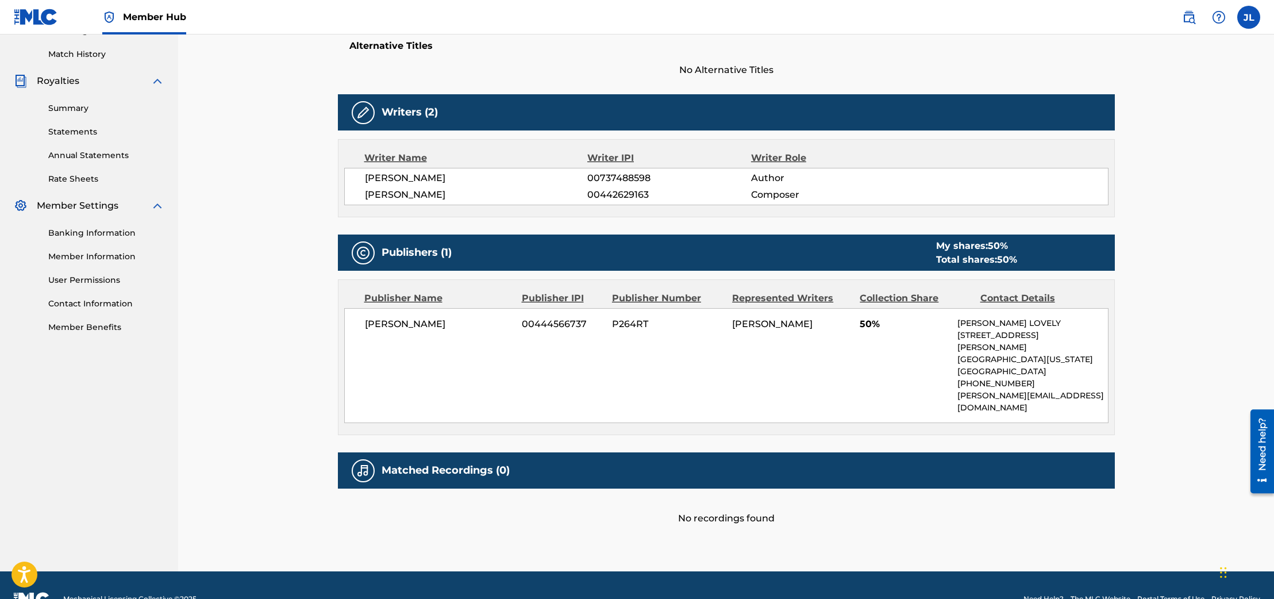
scroll to position [310, 0]
